Goal: Book appointment/travel/reservation

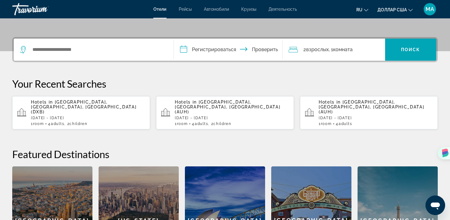
scroll to position [135, 0]
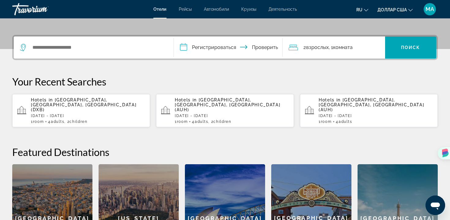
click at [196, 114] on p "[DATE] - [DATE]" at bounding box center [232, 116] width 114 height 4
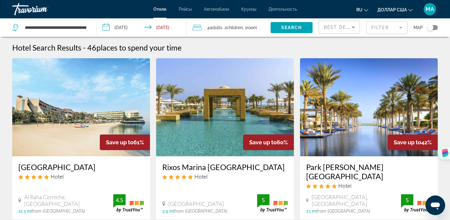
click at [114, 28] on input "**********" at bounding box center [143, 28] width 93 height 20
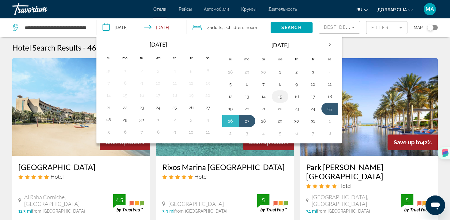
click at [278, 97] on button "15" at bounding box center [280, 96] width 10 height 9
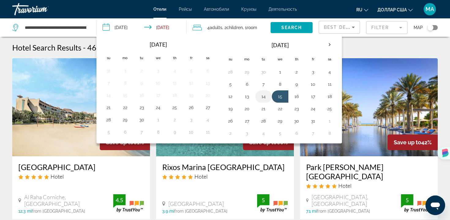
click at [264, 99] on button "14" at bounding box center [264, 96] width 10 height 9
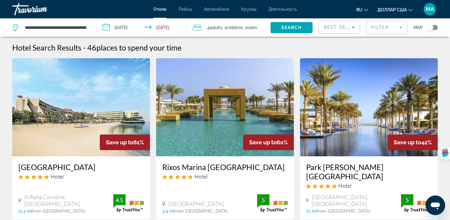
click at [149, 28] on input "**********" at bounding box center [143, 28] width 93 height 20
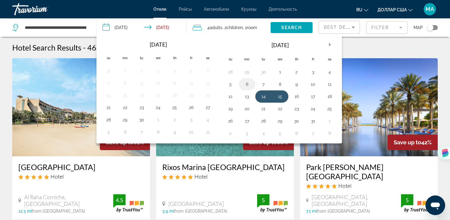
click at [250, 85] on button "6" at bounding box center [247, 84] width 10 height 9
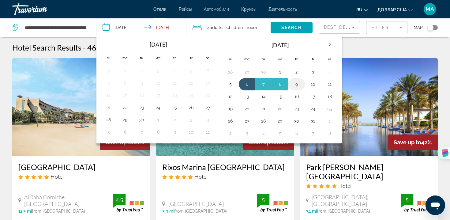
click at [296, 85] on button "9" at bounding box center [297, 84] width 10 height 9
type input "**********"
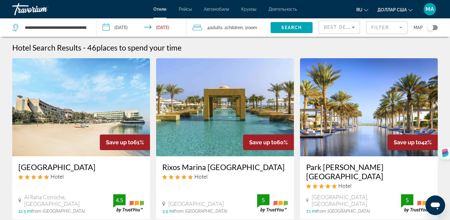
click at [246, 27] on span ", 1 Room rooms" at bounding box center [250, 27] width 14 height 9
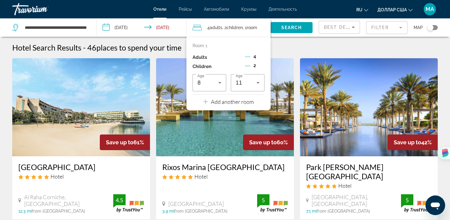
click at [248, 56] on icon "Decrement adults" at bounding box center [248, 57] width 6 height 6
click at [247, 63] on icon "Decrement children" at bounding box center [248, 66] width 6 height 6
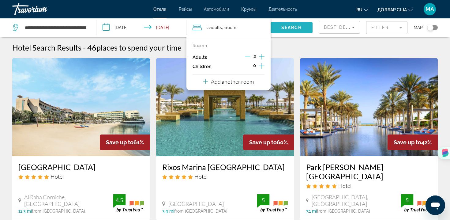
click at [285, 28] on span "Search" at bounding box center [292, 27] width 21 height 5
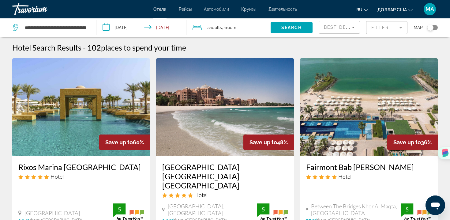
click at [149, 27] on input "**********" at bounding box center [143, 28] width 93 height 20
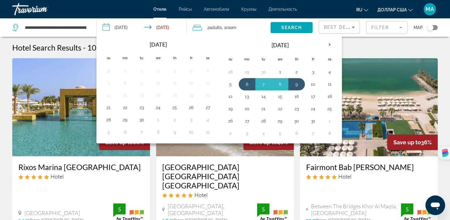
click at [149, 27] on input "**********" at bounding box center [143, 28] width 93 height 20
click at [56, 28] on input "**********" at bounding box center [55, 27] width 63 height 9
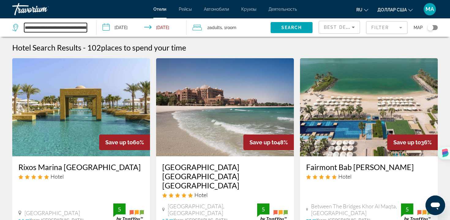
click at [56, 28] on input "**********" at bounding box center [55, 27] width 63 height 9
drag, startPoint x: 85, startPoint y: 27, endPoint x: 1, endPoint y: 30, distance: 84.3
click at [1, 30] on app-destination-search "**********" at bounding box center [48, 27] width 97 height 18
drag, startPoint x: 25, startPoint y: 28, endPoint x: 85, endPoint y: 28, distance: 59.5
click at [85, 28] on input "**********" at bounding box center [55, 27] width 63 height 9
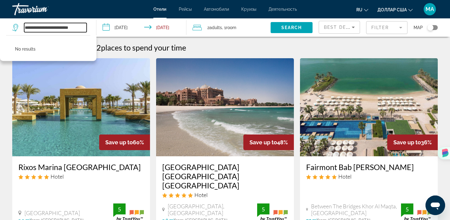
type input "*"
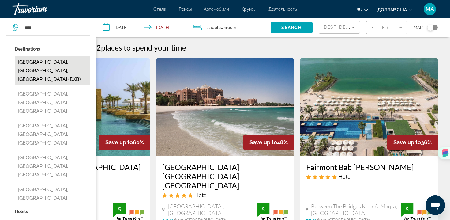
click at [39, 65] on button "[GEOGRAPHIC_DATA], [GEOGRAPHIC_DATA], [GEOGRAPHIC_DATA] (DXB)" at bounding box center [52, 70] width 75 height 29
type input "**********"
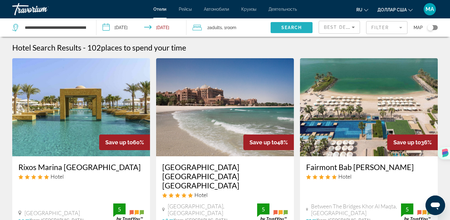
click at [289, 30] on span "Search" at bounding box center [292, 27] width 21 height 5
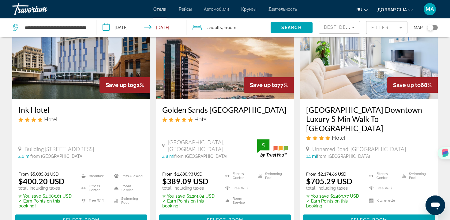
scroll to position [52, 0]
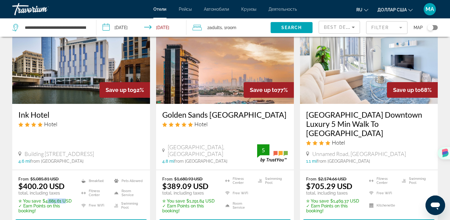
drag, startPoint x: 44, startPoint y: 192, endPoint x: 62, endPoint y: 191, distance: 17.6
click at [62, 199] on p "✮ You save $4,685.61 USD" at bounding box center [45, 201] width 55 height 5
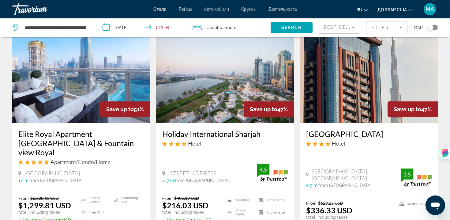
scroll to position [522, 0]
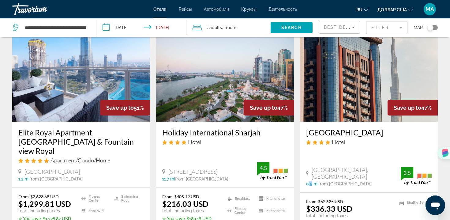
click at [309, 181] on span "0.5 mi" at bounding box center [312, 183] width 12 height 5
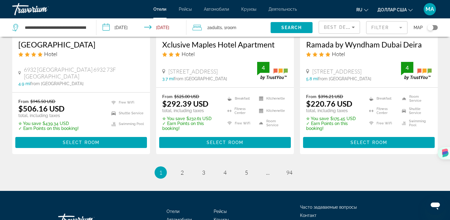
scroll to position [850, 0]
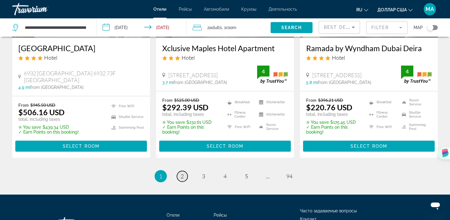
click at [181, 173] on span "2" at bounding box center [182, 176] width 3 height 7
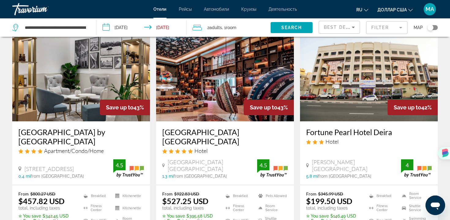
scroll to position [36, 0]
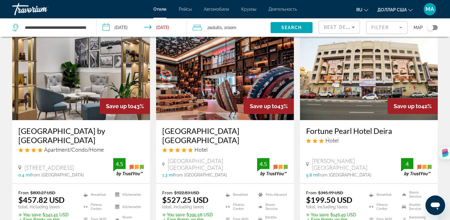
click at [351, 29] on icon "Sort by" at bounding box center [353, 27] width 7 height 7
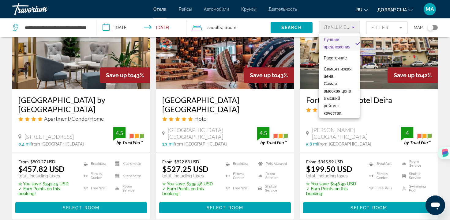
scroll to position [69, 0]
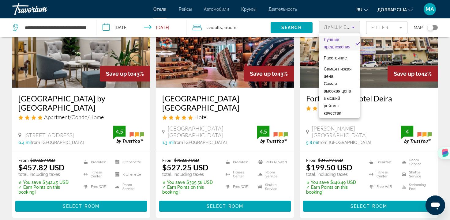
click at [298, 190] on div at bounding box center [225, 110] width 450 height 220
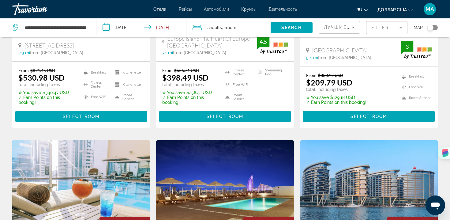
scroll to position [355, 0]
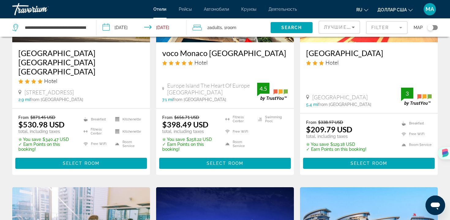
click at [352, 30] on icon "Sort by" at bounding box center [353, 27] width 7 height 7
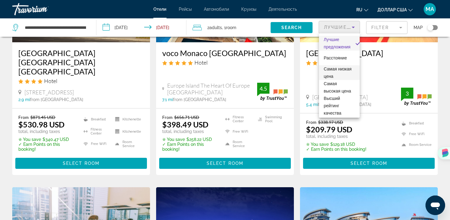
click at [345, 72] on span "Самая низкая цена" at bounding box center [339, 72] width 31 height 15
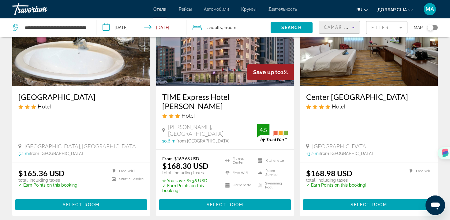
scroll to position [773, 0]
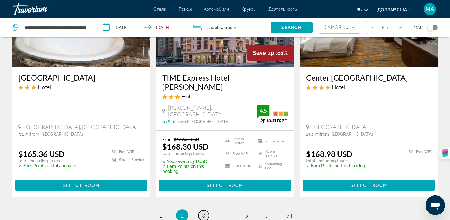
click at [203, 212] on span "3" at bounding box center [203, 215] width 3 height 7
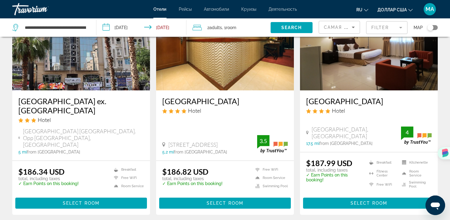
scroll to position [779, 0]
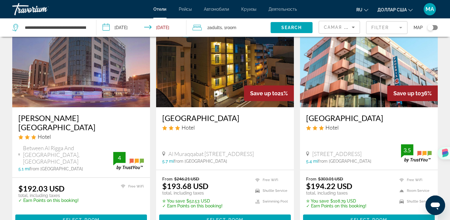
scroll to position [277, 0]
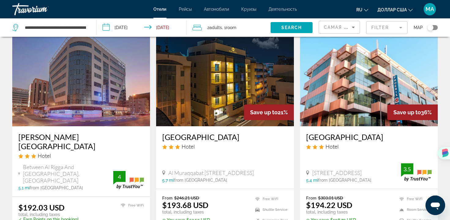
click at [350, 28] on icon "Sort by" at bounding box center [353, 27] width 7 height 7
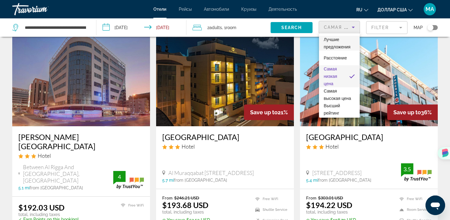
click at [339, 41] on font "Лучшие предложения" at bounding box center [337, 43] width 27 height 12
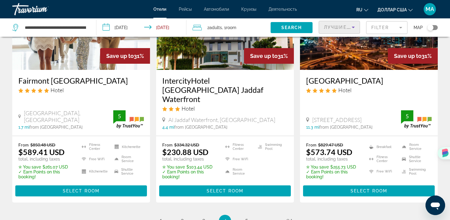
scroll to position [795, 0]
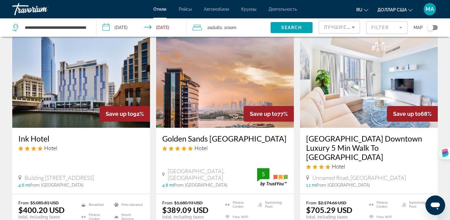
scroll to position [26, 0]
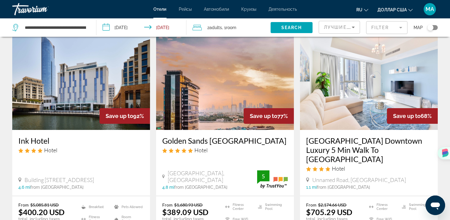
click at [110, 103] on img "Основное содержание" at bounding box center [81, 81] width 138 height 98
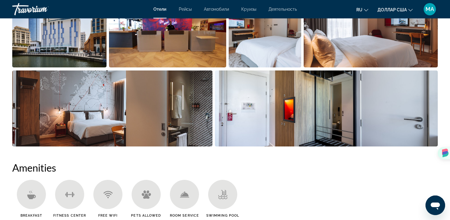
scroll to position [205, 0]
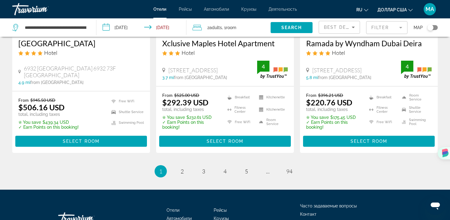
scroll to position [870, 0]
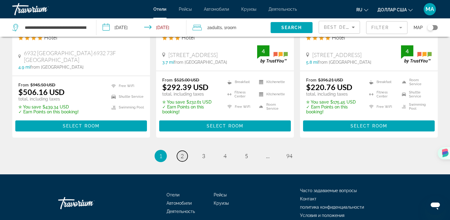
click at [182, 153] on span "2" at bounding box center [182, 156] width 3 height 7
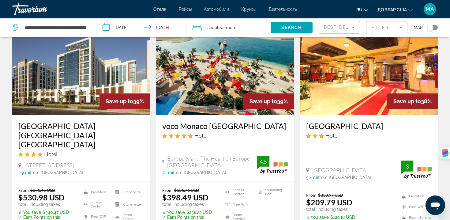
scroll to position [282, 0]
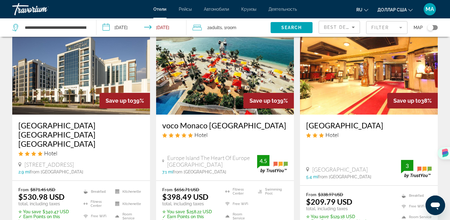
click at [230, 92] on img "Основное содержание" at bounding box center [225, 66] width 138 height 98
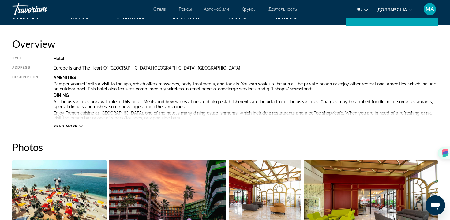
scroll to position [195, 0]
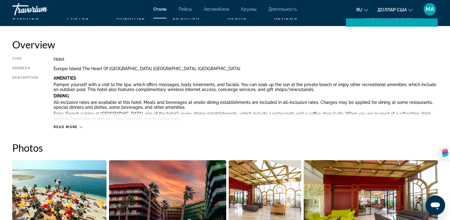
click at [68, 126] on span "Read more" at bounding box center [66, 127] width 24 height 4
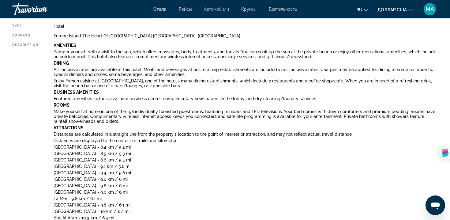
scroll to position [231, 0]
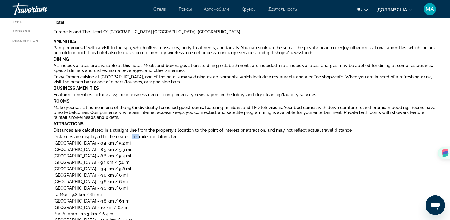
drag, startPoint x: 137, startPoint y: 136, endPoint x: 131, endPoint y: 136, distance: 5.8
click at [131, 136] on p "Distances are displayed to the nearest 0.1 mile and kilometer." at bounding box center [246, 136] width 385 height 5
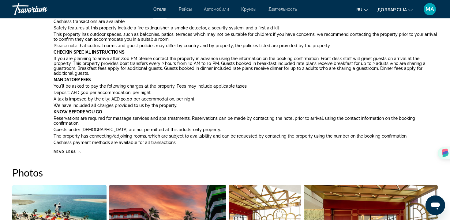
scroll to position [511, 0]
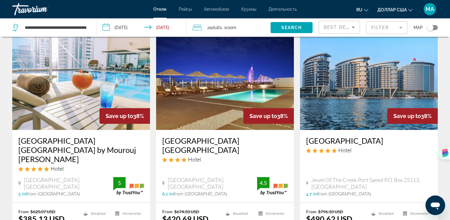
scroll to position [507, 0]
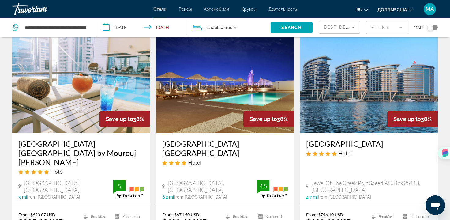
click at [219, 108] on img "Основное содержание" at bounding box center [225, 84] width 138 height 98
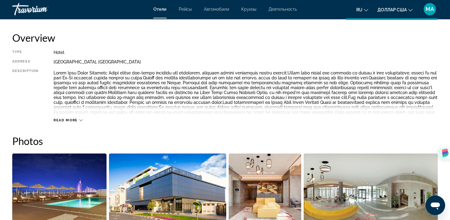
scroll to position [165, 0]
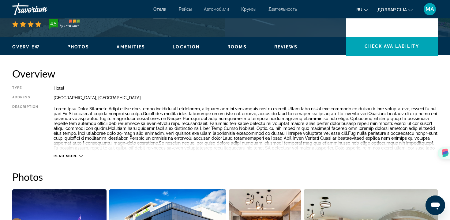
click at [82, 155] on icon "Основное содержание" at bounding box center [80, 155] width 3 height 3
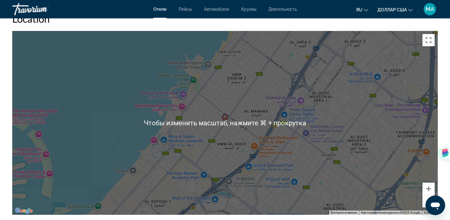
scroll to position [621, 0]
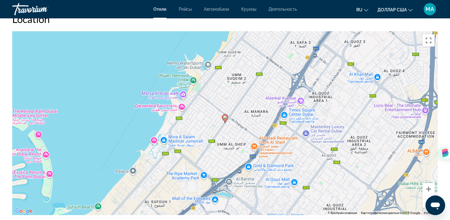
click at [264, 155] on div "Чтобы активировать перетаскивание с помощью клавиатуры, нажмите Alt + Ввод. Пос…" at bounding box center [225, 123] width 426 height 184
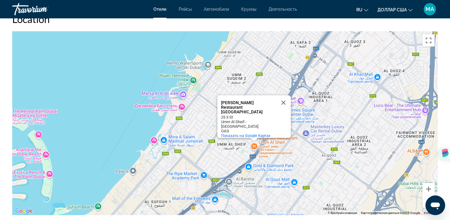
click at [225, 158] on div "Чтобы активировать перетаскивание с помощью клавиатуры, нажмите Alt + Ввод. Пос…" at bounding box center [225, 123] width 426 height 184
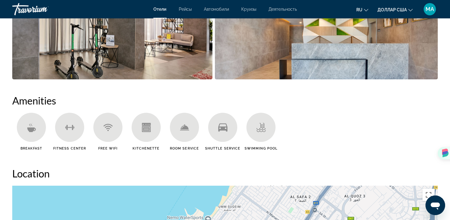
scroll to position [466, 0]
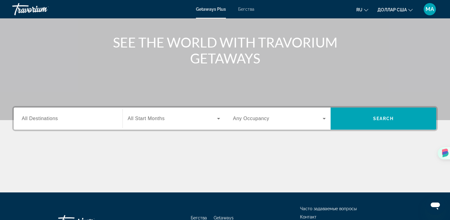
scroll to position [46, 0]
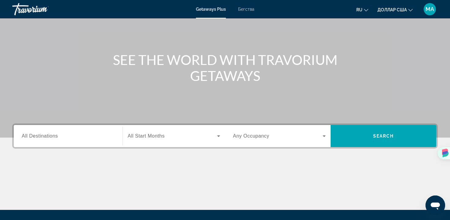
click at [93, 137] on input "Destination All Destinations" at bounding box center [68, 136] width 93 height 7
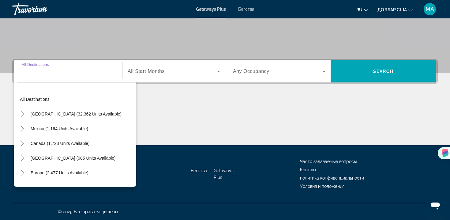
scroll to position [111, 0]
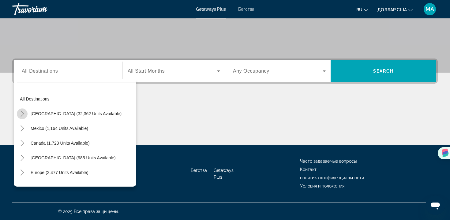
click at [23, 115] on icon "Toggle United States (32,362 units available)" at bounding box center [22, 114] width 6 height 6
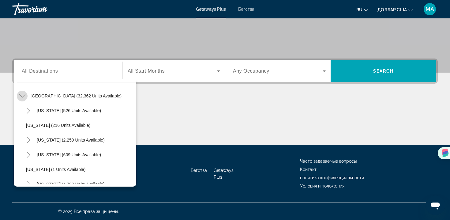
click at [23, 97] on icon "Toggle United States (32,362 units available)" at bounding box center [22, 96] width 6 height 6
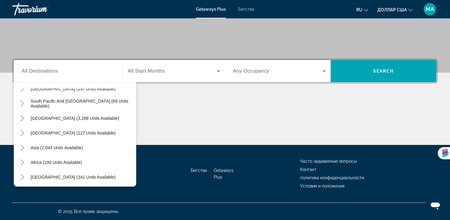
scroll to position [99, 0]
click at [21, 148] on icon "Toggle Asia (2,043 units available)" at bounding box center [22, 147] width 6 height 6
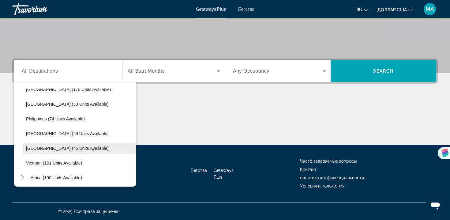
scroll to position [246, 0]
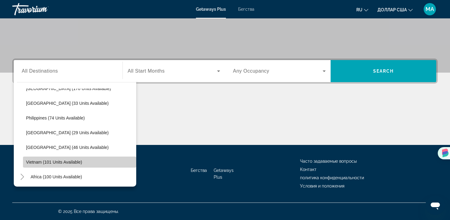
click at [65, 163] on span "Vietnam (101 units available)" at bounding box center [54, 162] width 56 height 5
type input "**********"
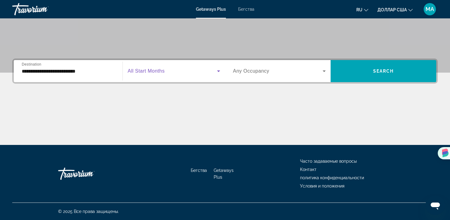
click at [177, 73] on span "Виджет поиска" at bounding box center [172, 70] width 89 height 7
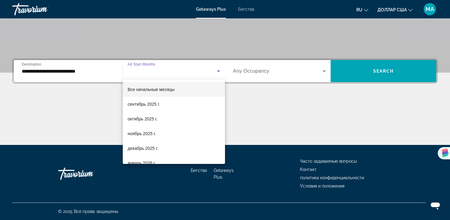
click at [89, 73] on div at bounding box center [225, 110] width 450 height 220
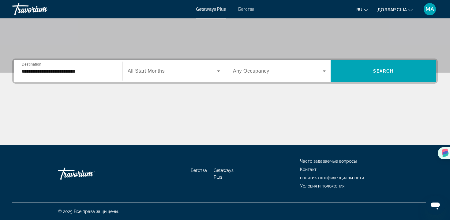
click at [173, 75] on div "Виджет поиска" at bounding box center [174, 71] width 93 height 17
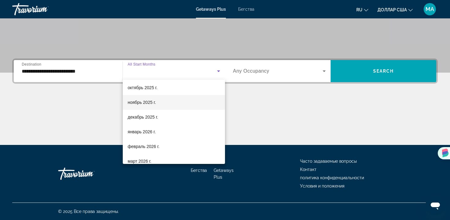
scroll to position [34, 0]
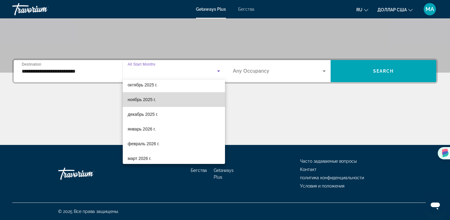
click at [158, 98] on mat-option "ноябрь 2025 г." at bounding box center [174, 99] width 102 height 15
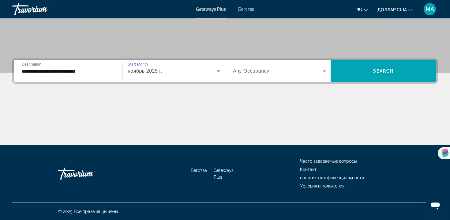
click at [164, 72] on div "ноябрь 2025 г." at bounding box center [172, 70] width 89 height 7
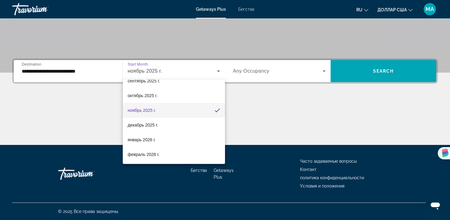
scroll to position [24, 0]
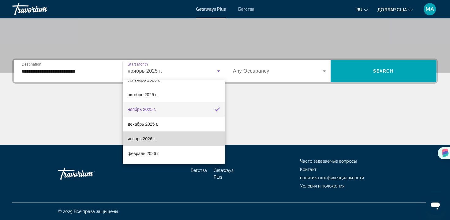
click at [157, 138] on mat-option "январь 2026 г." at bounding box center [174, 138] width 102 height 15
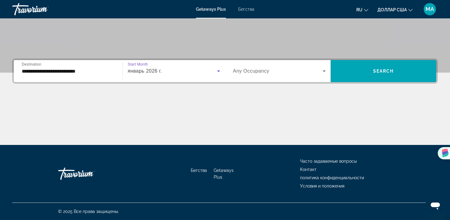
click at [271, 73] on span "Виджет поиска" at bounding box center [278, 70] width 90 height 7
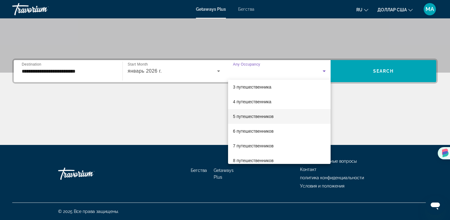
scroll to position [32, 0]
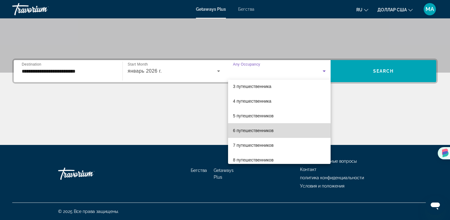
click at [260, 131] on font "6 путешественников" at bounding box center [253, 130] width 41 height 5
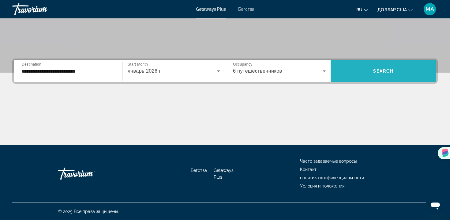
click at [390, 69] on span "Search" at bounding box center [384, 71] width 21 height 5
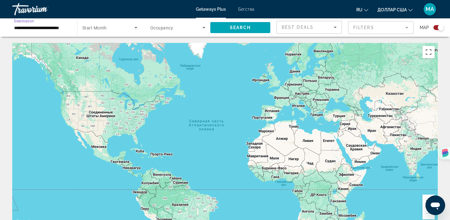
click at [67, 28] on input "**********" at bounding box center [41, 27] width 55 height 7
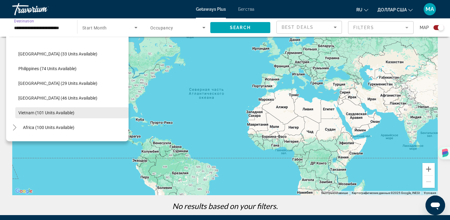
scroll to position [261, 0]
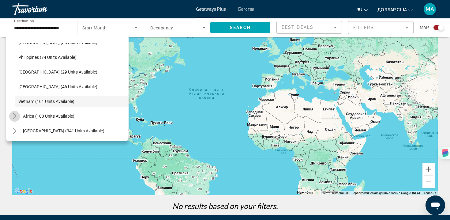
click at [15, 117] on icon "Toggle Africa (100 units available)" at bounding box center [15, 116] width 6 height 6
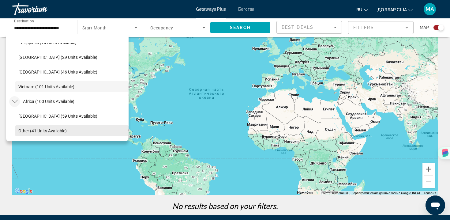
scroll to position [291, 0]
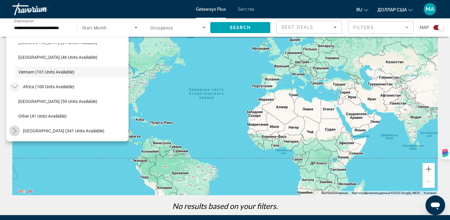
click at [16, 130] on icon "Toggle Middle East (341 units available)" at bounding box center [15, 131] width 6 height 6
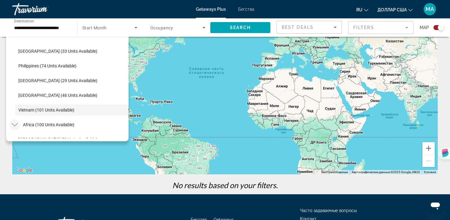
scroll to position [253, 0]
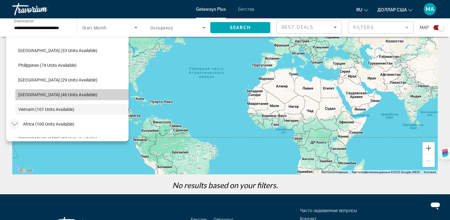
click at [53, 96] on span "Thailand (46 units available)" at bounding box center [57, 94] width 79 height 5
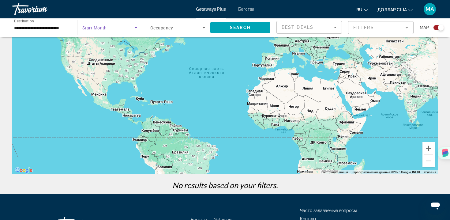
click at [135, 26] on icon "Search widget" at bounding box center [135, 27] width 7 height 7
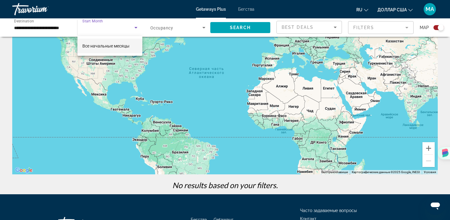
click at [130, 29] on div at bounding box center [225, 110] width 450 height 220
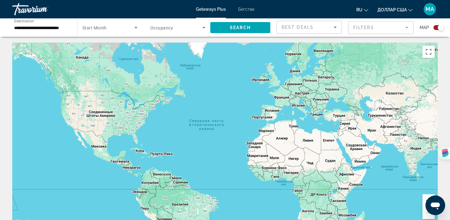
scroll to position [0, 0]
click at [125, 25] on span "Search widget" at bounding box center [108, 27] width 52 height 7
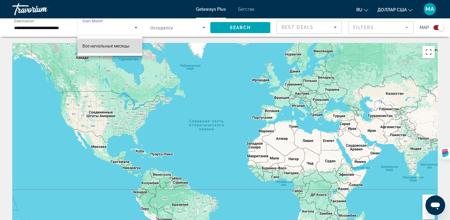
click at [124, 45] on font "Все начальные месяцы" at bounding box center [105, 46] width 47 height 5
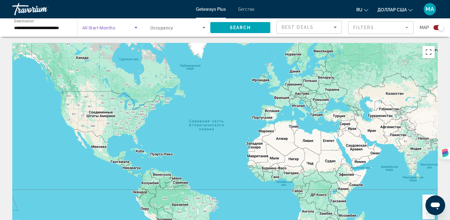
click at [135, 26] on icon "Search widget" at bounding box center [135, 27] width 7 height 7
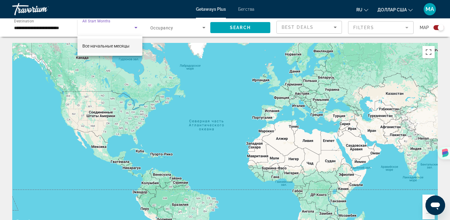
click at [180, 26] on div at bounding box center [225, 110] width 450 height 220
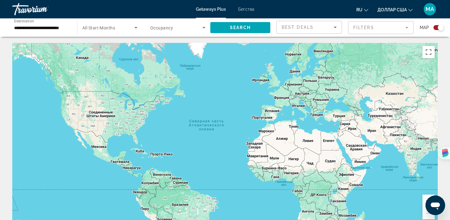
click at [191, 28] on span "Search widget" at bounding box center [176, 27] width 52 height 7
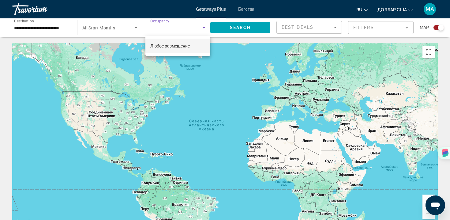
click at [100, 25] on div at bounding box center [225, 110] width 450 height 220
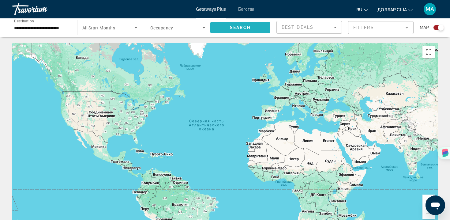
click at [242, 21] on span "Search widget" at bounding box center [241, 27] width 60 height 15
click at [61, 24] on input "**********" at bounding box center [41, 27] width 55 height 7
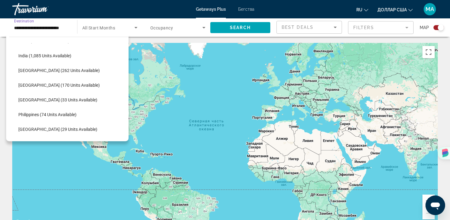
scroll to position [202, 0]
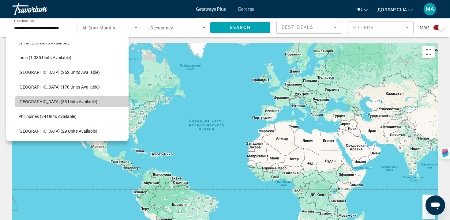
click at [58, 101] on span "Maldives (33 units available)" at bounding box center [57, 101] width 79 height 5
type input "**********"
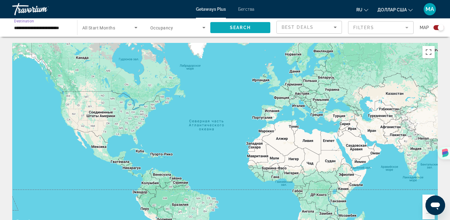
click at [241, 28] on span "Search" at bounding box center [240, 27] width 21 height 5
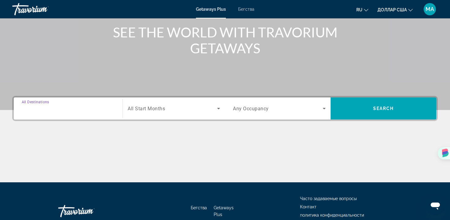
click at [102, 111] on input "Destination All Destinations" at bounding box center [68, 108] width 93 height 7
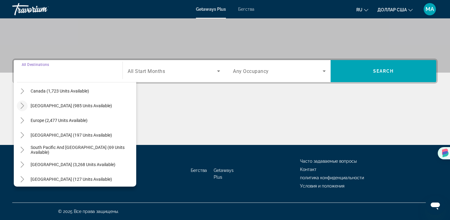
scroll to position [53, 0]
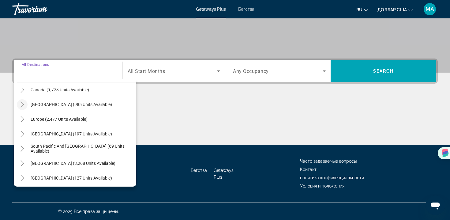
click at [23, 105] on icon "Toggle Caribbean & Atlantic Islands (985 units available)" at bounding box center [22, 104] width 6 height 6
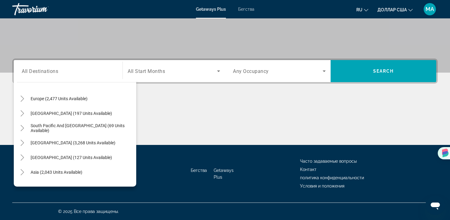
scroll to position [199, 0]
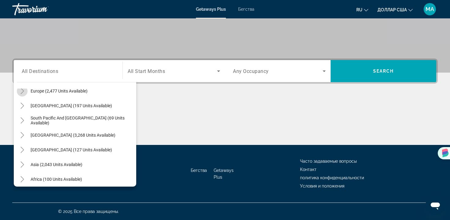
click at [23, 91] on icon "Toggle Europe (2,477 units available)" at bounding box center [22, 91] width 3 height 6
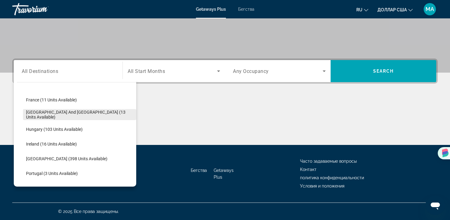
scroll to position [278, 0]
click at [64, 114] on span "Greece and Cyprus (13 units available)" at bounding box center [79, 115] width 107 height 10
type input "**********"
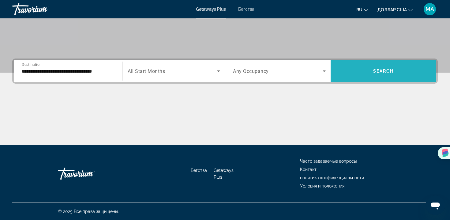
click at [367, 74] on span "Search widget" at bounding box center [384, 71] width 106 height 15
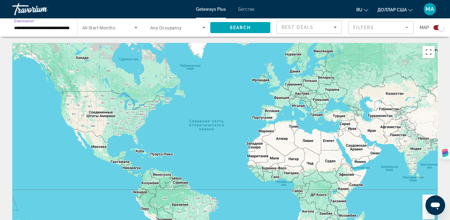
click at [59, 27] on input "**********" at bounding box center [41, 27] width 55 height 7
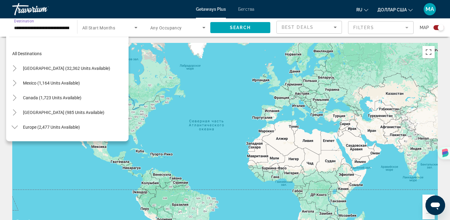
scroll to position [139, 0]
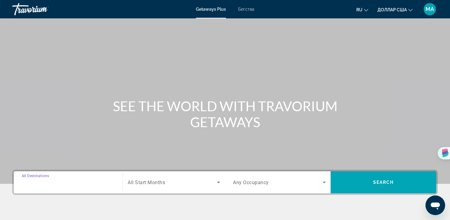
click at [87, 180] on input "Destination All Destinations" at bounding box center [68, 182] width 93 height 7
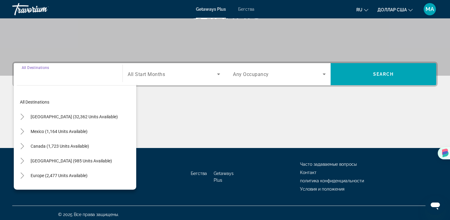
scroll to position [111, 0]
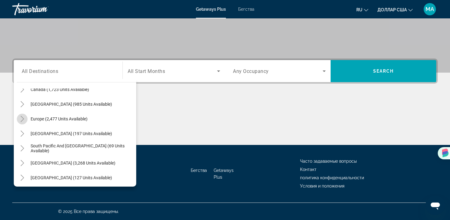
click at [23, 120] on icon "Toggle Europe (2,477 units available)" at bounding box center [22, 119] width 3 height 6
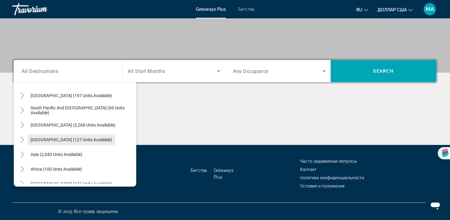
scroll to position [393, 0]
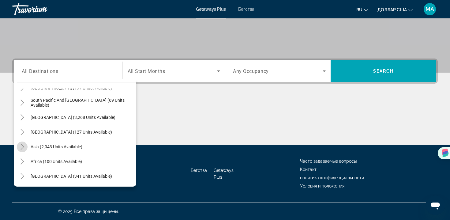
click at [24, 148] on icon "Toggle Asia (2,043 units available)" at bounding box center [22, 147] width 6 height 6
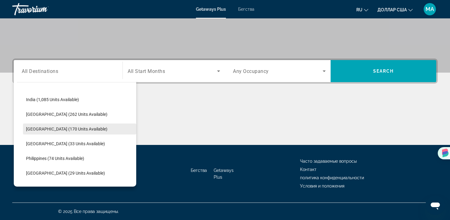
scroll to position [498, 0]
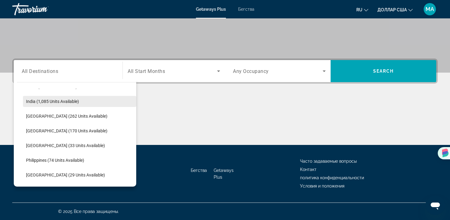
click at [56, 102] on span "India (1,085 units available)" at bounding box center [52, 101] width 53 height 5
type input "**********"
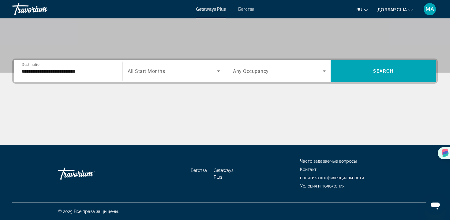
click at [221, 77] on div "Start Month All Start Months" at bounding box center [174, 71] width 102 height 17
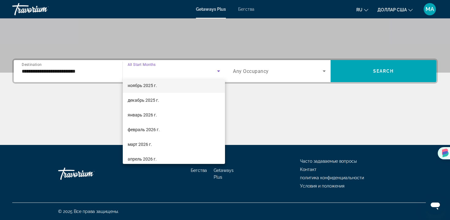
scroll to position [48, 0]
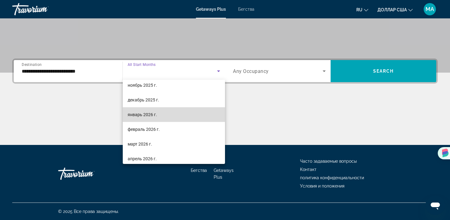
click at [193, 118] on mat-option "январь 2026 г." at bounding box center [174, 114] width 102 height 15
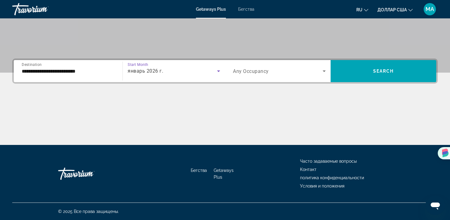
click at [278, 74] on span "Search widget" at bounding box center [278, 70] width 90 height 7
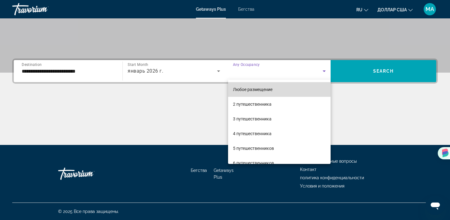
click at [271, 93] on mat-option "Любое размещение" at bounding box center [279, 89] width 103 height 15
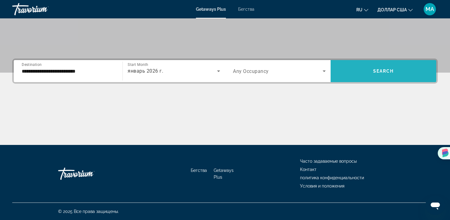
click at [376, 72] on span "Search" at bounding box center [384, 71] width 21 height 5
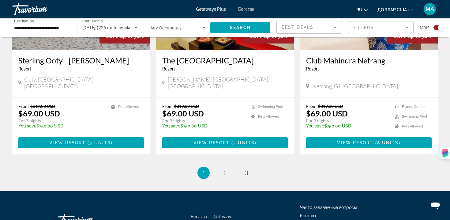
scroll to position [941, 0]
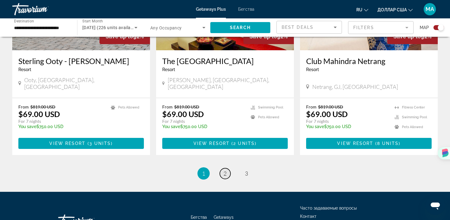
click at [224, 170] on span "2" at bounding box center [225, 173] width 3 height 7
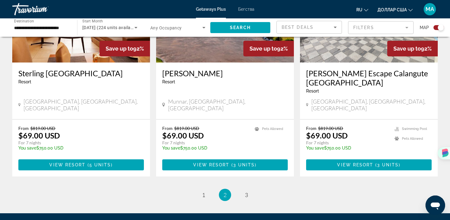
scroll to position [950, 0]
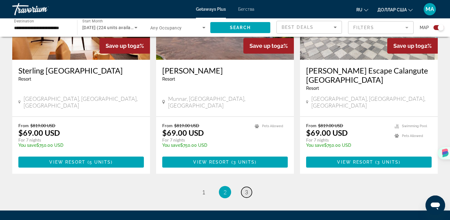
click at [246, 189] on span "3" at bounding box center [246, 192] width 3 height 7
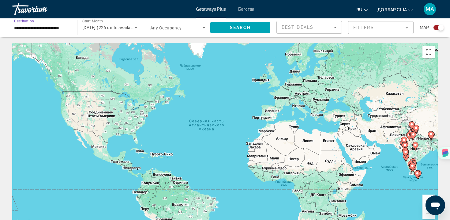
click at [45, 26] on input "**********" at bounding box center [41, 27] width 55 height 7
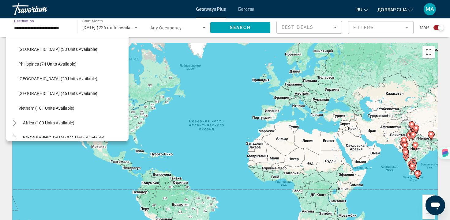
scroll to position [255, 0]
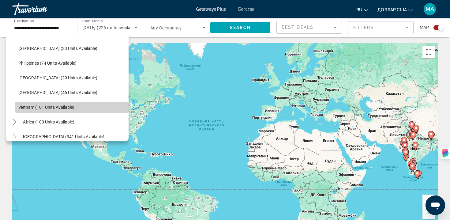
click at [56, 106] on span "Vietnam (101 units available)" at bounding box center [46, 107] width 56 height 5
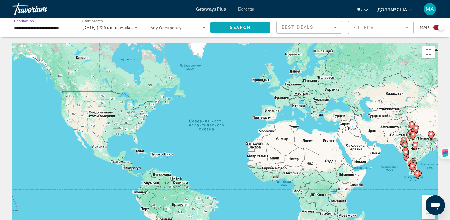
click at [251, 28] on span "Search widget" at bounding box center [241, 27] width 60 height 15
click at [120, 27] on div "January 2026" at bounding box center [108, 27] width 52 height 7
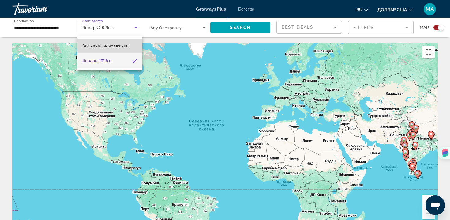
click at [119, 41] on mat-option "Все начальные месяцы" at bounding box center [110, 46] width 65 height 15
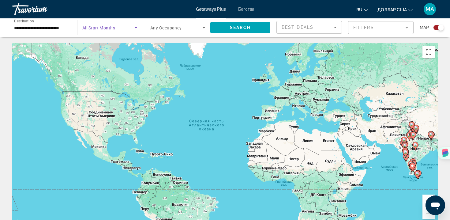
click at [124, 30] on span "Search widget" at bounding box center [108, 27] width 52 height 7
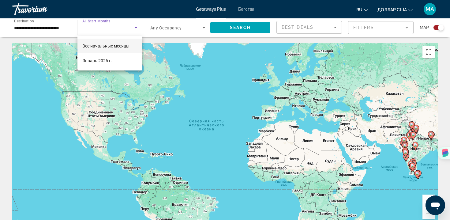
click at [234, 28] on div at bounding box center [225, 110] width 450 height 220
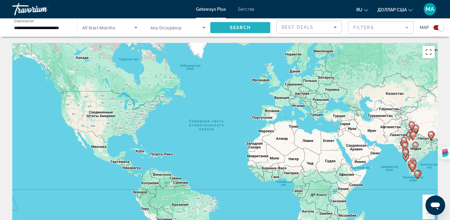
click at [233, 27] on span "Search" at bounding box center [240, 27] width 21 height 5
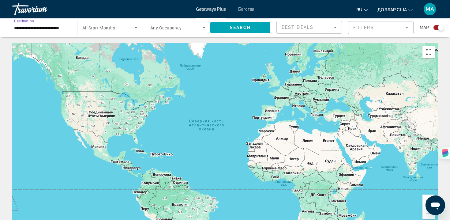
click at [50, 29] on input "**********" at bounding box center [41, 27] width 55 height 7
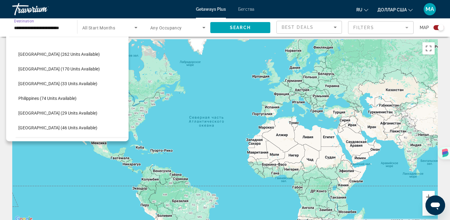
scroll to position [261, 0]
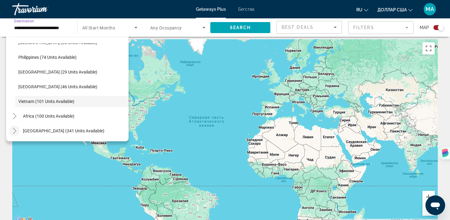
click at [16, 129] on icon "Toggle Middle East (341 units available)" at bounding box center [15, 131] width 6 height 6
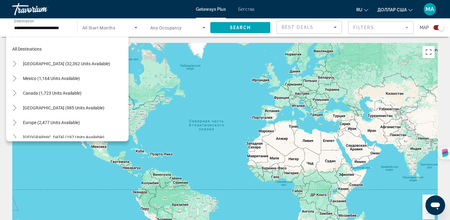
scroll to position [0, 0]
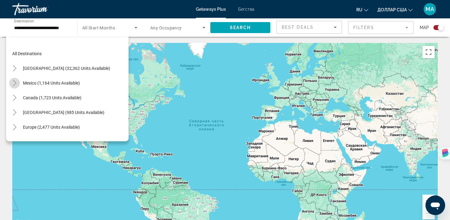
click at [13, 82] on icon "Toggle Mexico (1,164 units available)" at bounding box center [15, 83] width 6 height 6
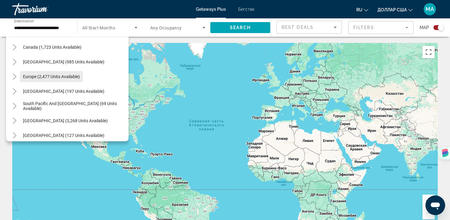
scroll to position [198, 0]
click at [18, 106] on mat-icon "Toggle South Pacific and Oceania (69 units available)" at bounding box center [14, 106] width 11 height 11
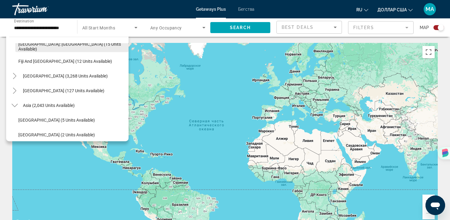
scroll to position [289, 0]
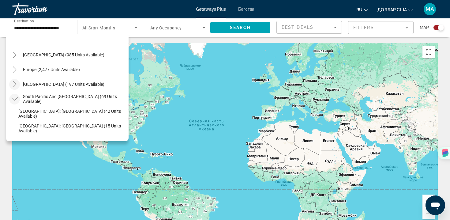
click at [13, 82] on icon "Toggle Australia (197 units available)" at bounding box center [15, 84] width 6 height 6
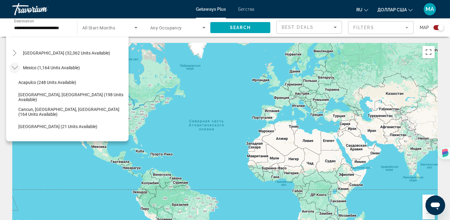
scroll to position [0, 0]
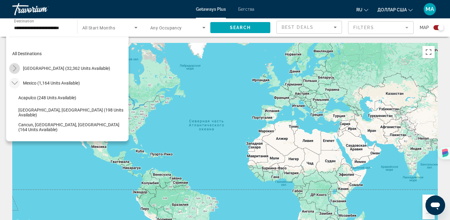
click at [15, 68] on icon "Toggle United States (32,362 units available)" at bounding box center [15, 68] width 6 height 6
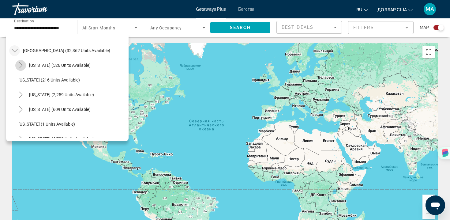
click at [21, 66] on icon "Toggle Arizona (526 units available)" at bounding box center [21, 65] width 6 height 6
click at [21, 65] on icon "Toggle Arizona (526 units available)" at bounding box center [21, 65] width 6 height 6
click at [21, 95] on icon "Toggle California (2,259 units available)" at bounding box center [21, 95] width 6 height 6
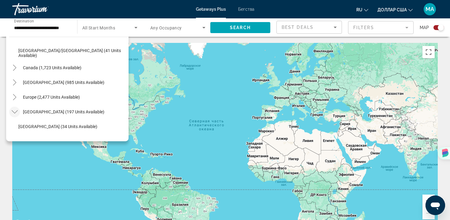
scroll to position [843, 0]
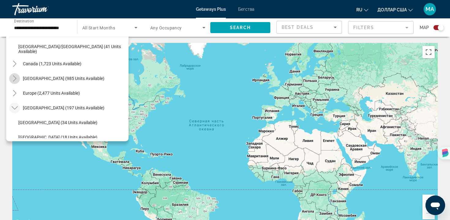
click at [15, 78] on icon "Toggle Caribbean & Atlantic Islands (985 units available)" at bounding box center [14, 78] width 3 height 6
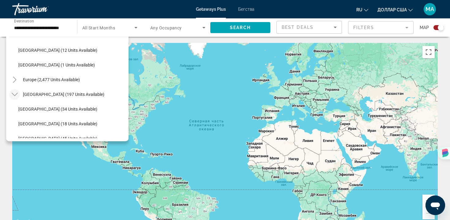
scroll to position [984, 0]
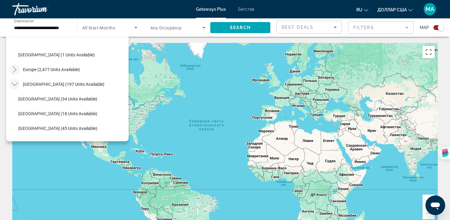
click at [14, 70] on icon "Toggle Europe (2,477 units available)" at bounding box center [14, 69] width 3 height 6
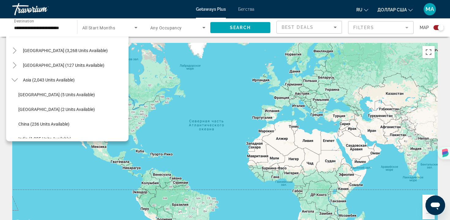
scroll to position [1462, 0]
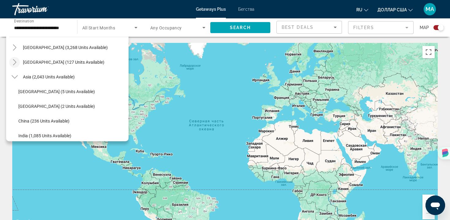
click at [14, 63] on icon "Toggle Central America (127 units available)" at bounding box center [15, 62] width 6 height 6
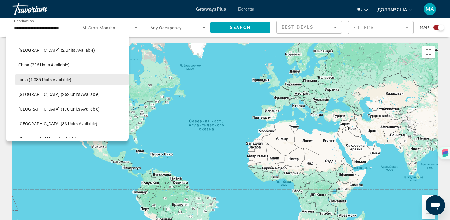
scroll to position [1563, 0]
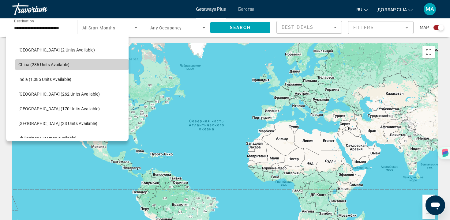
click at [47, 63] on span "China (236 units available)" at bounding box center [43, 64] width 51 height 5
type input "**********"
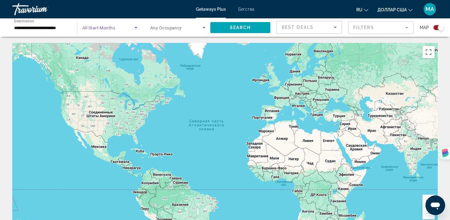
click at [137, 30] on icon "Search widget" at bounding box center [135, 27] width 7 height 7
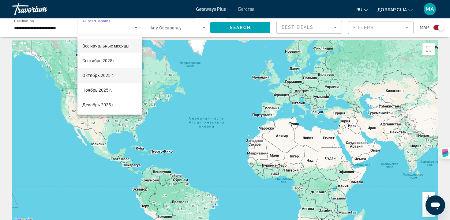
scroll to position [2, 0]
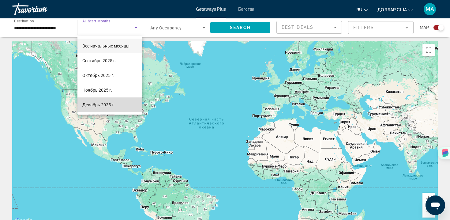
click at [102, 103] on font "Декабрь 2025 г." at bounding box center [98, 104] width 32 height 5
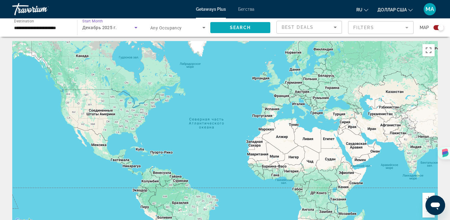
click at [245, 30] on span "Search" at bounding box center [240, 27] width 21 height 5
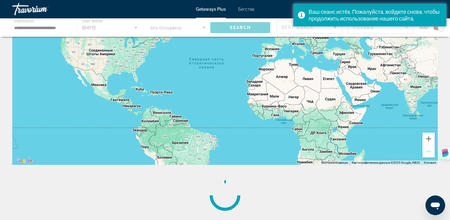
scroll to position [66, 0]
